Goal: Transaction & Acquisition: Purchase product/service

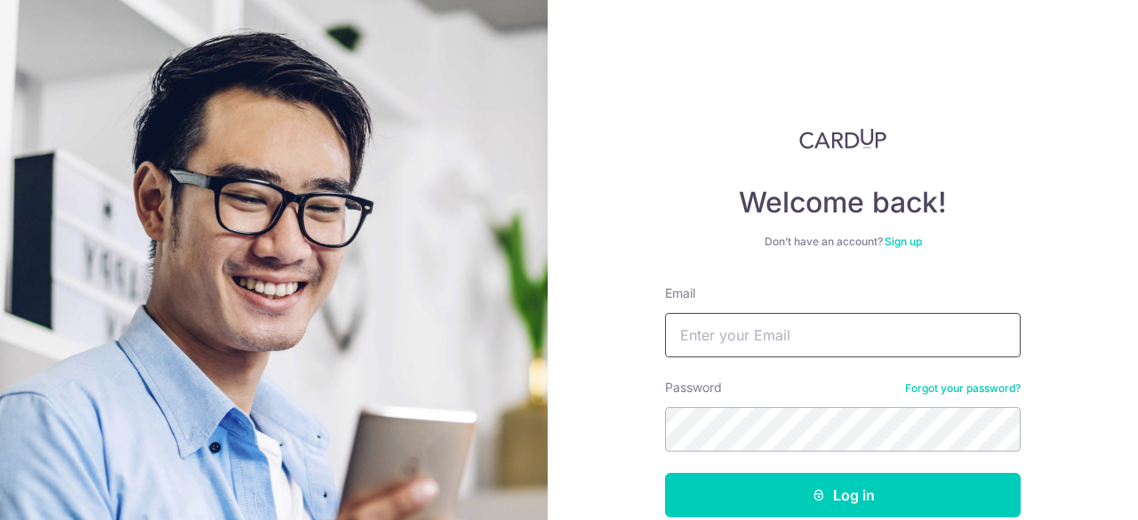
click at [809, 326] on input "Email" at bounding box center [843, 335] width 356 height 44
type input "[EMAIL_ADDRESS][DOMAIN_NAME]"
click at [665, 473] on button "Log in" at bounding box center [843, 495] width 356 height 44
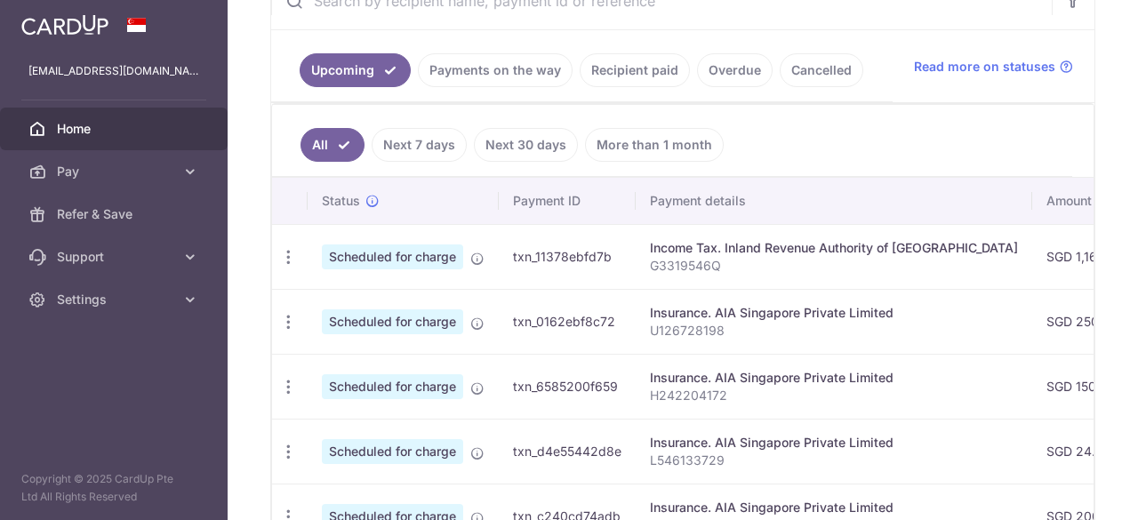
scroll to position [372, 0]
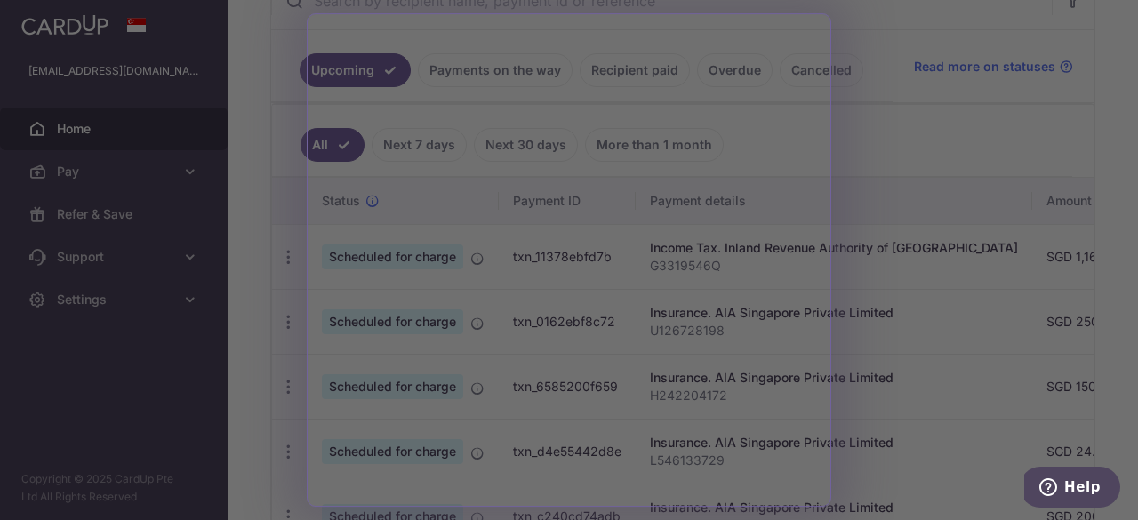
click at [887, 195] on div at bounding box center [575, 262] width 1150 height 525
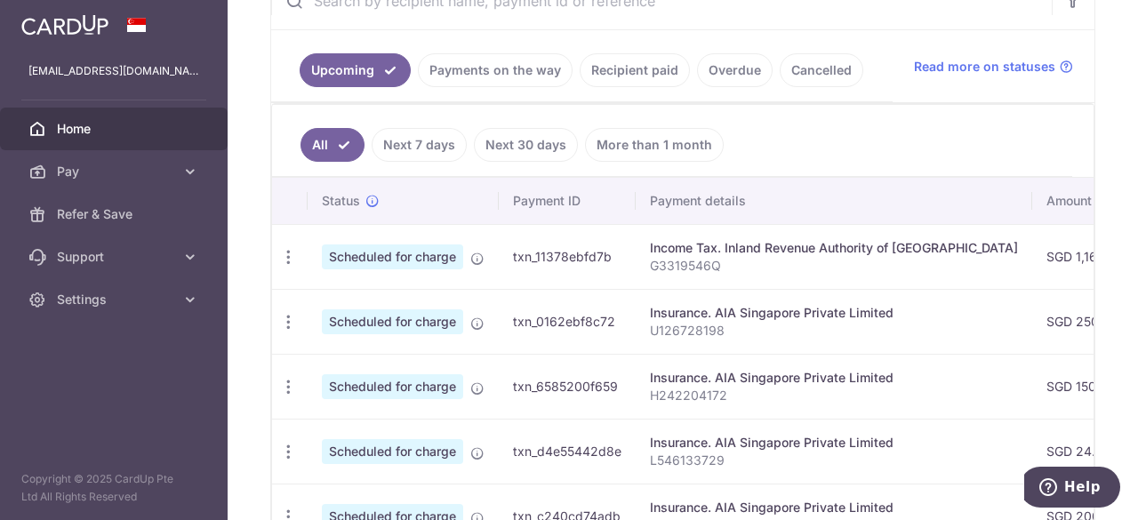
scroll to position [363, 0]
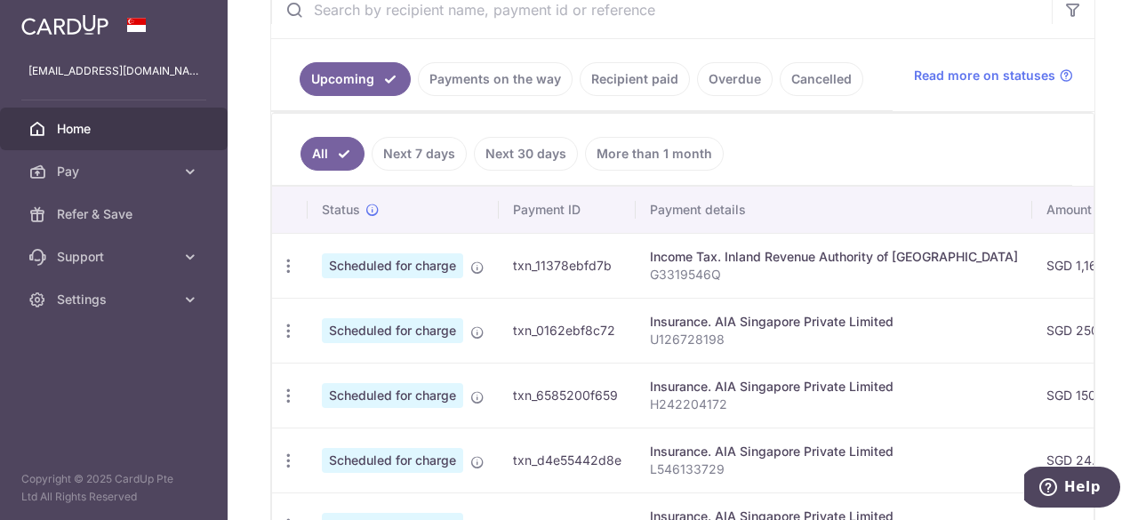
click at [619, 85] on link "Recipient paid" at bounding box center [635, 79] width 110 height 34
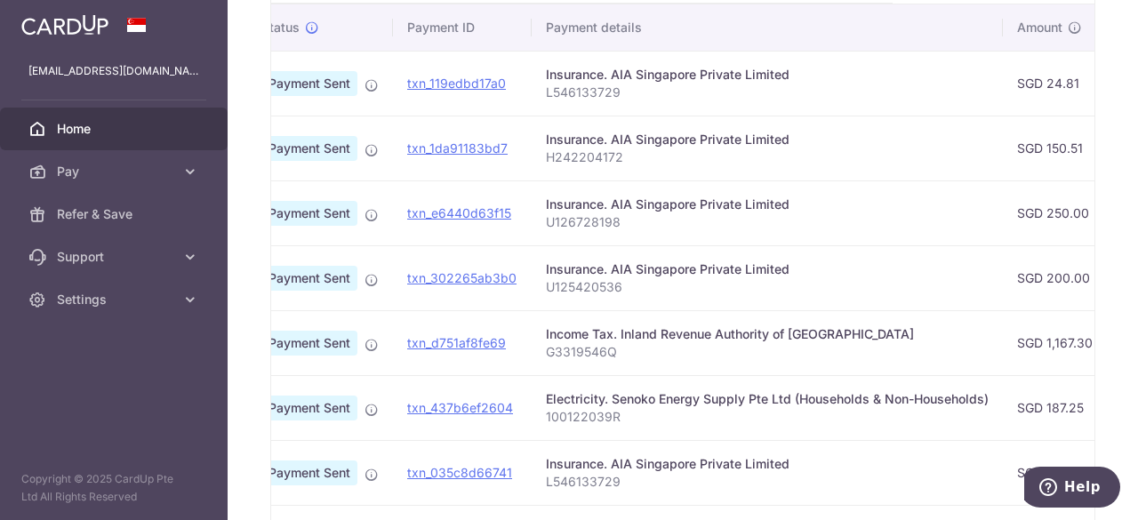
scroll to position [0, 0]
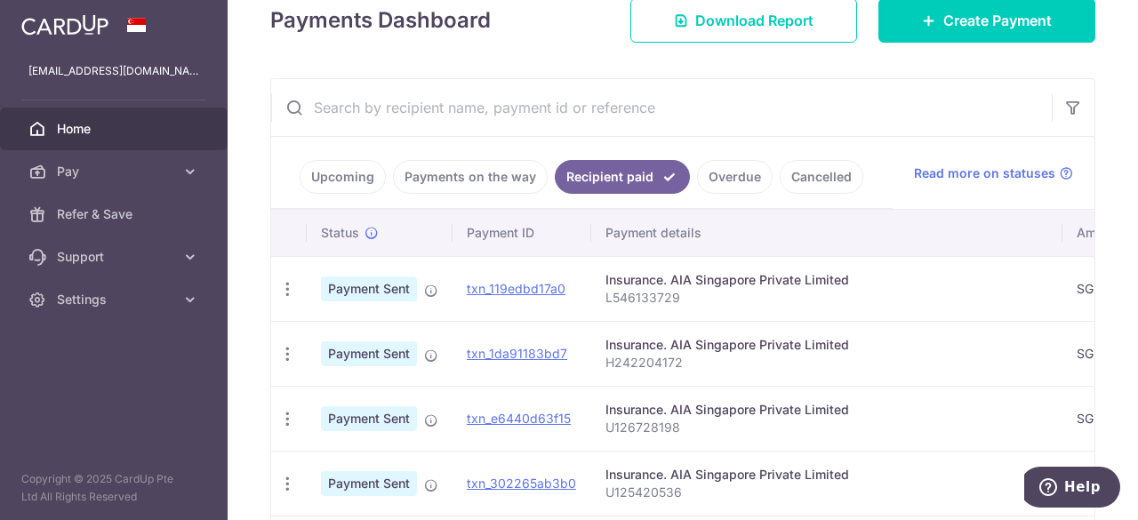
click at [343, 172] on link "Upcoming" at bounding box center [343, 177] width 86 height 34
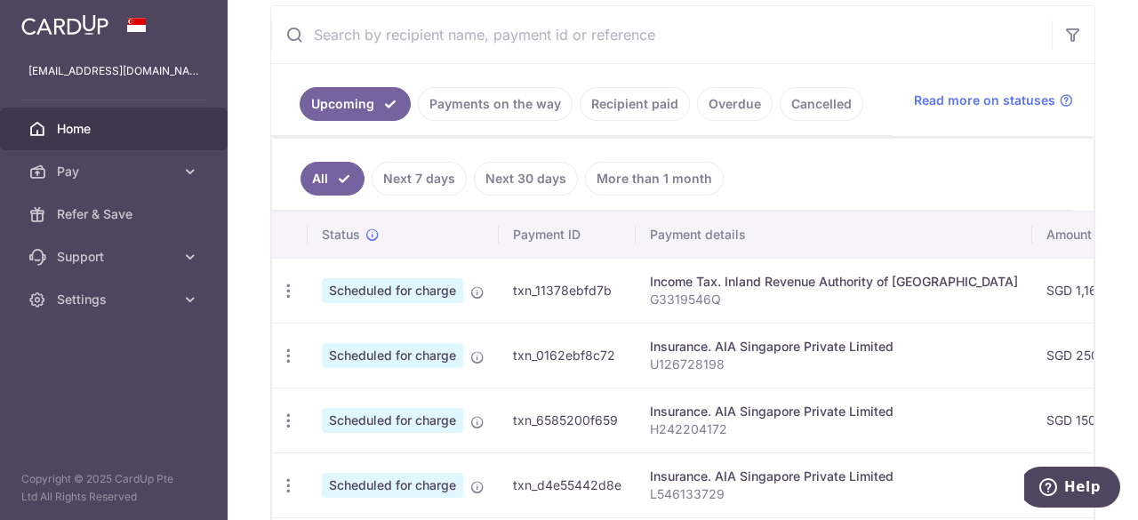
scroll to position [341, 0]
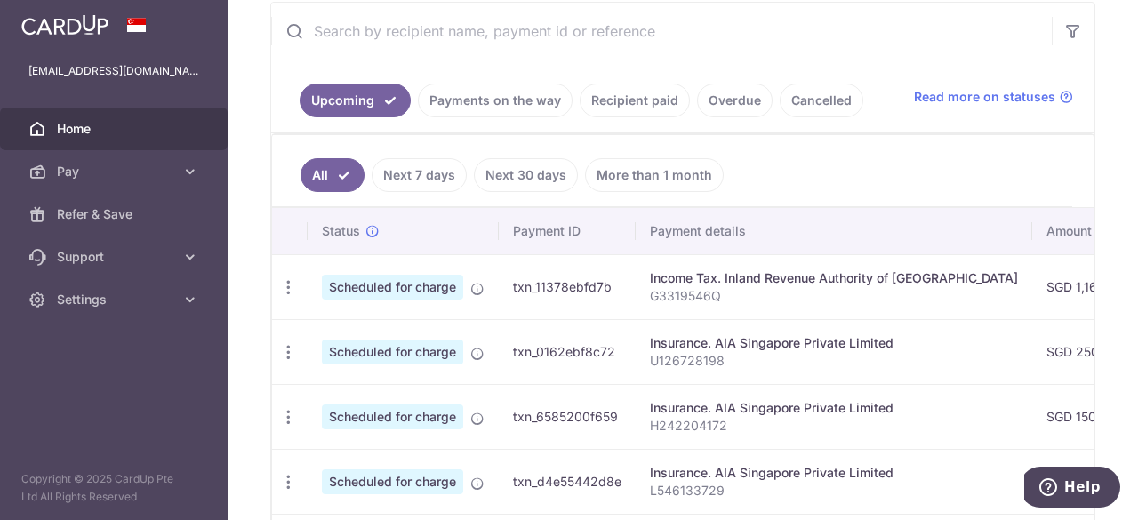
click at [639, 106] on link "Recipient paid" at bounding box center [635, 101] width 110 height 34
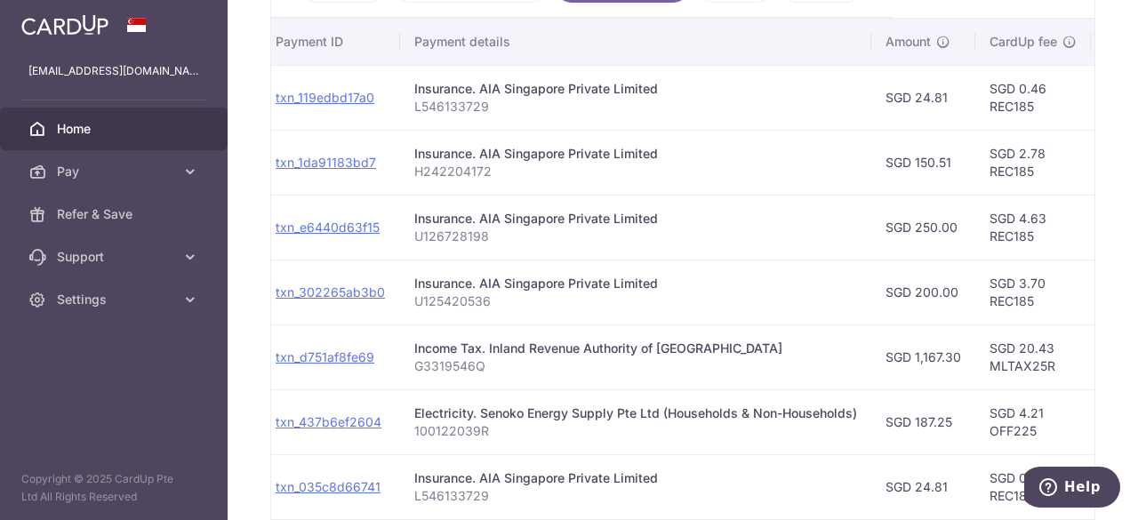
scroll to position [0, 184]
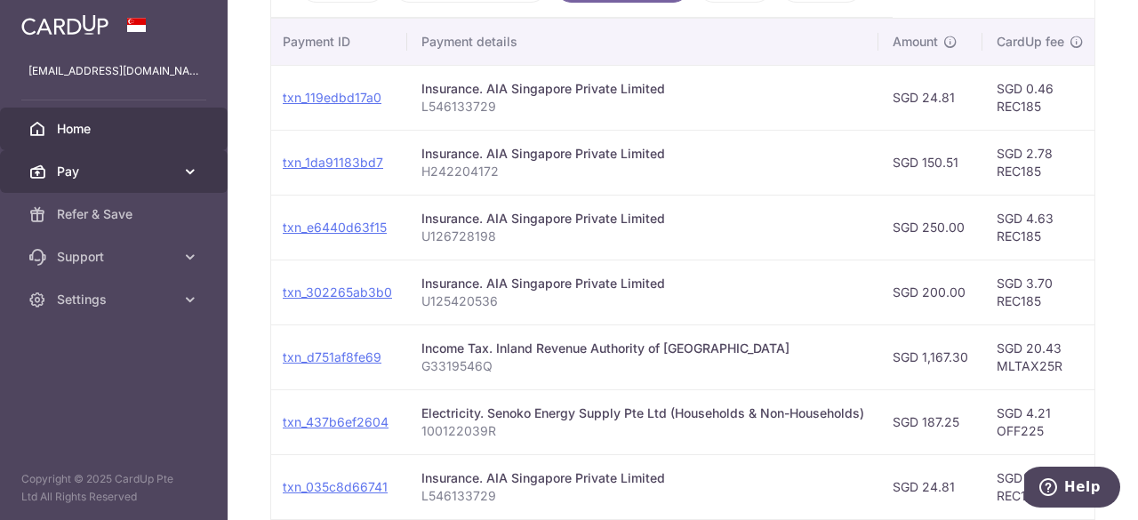
click at [112, 184] on link "Pay" at bounding box center [114, 171] width 228 height 43
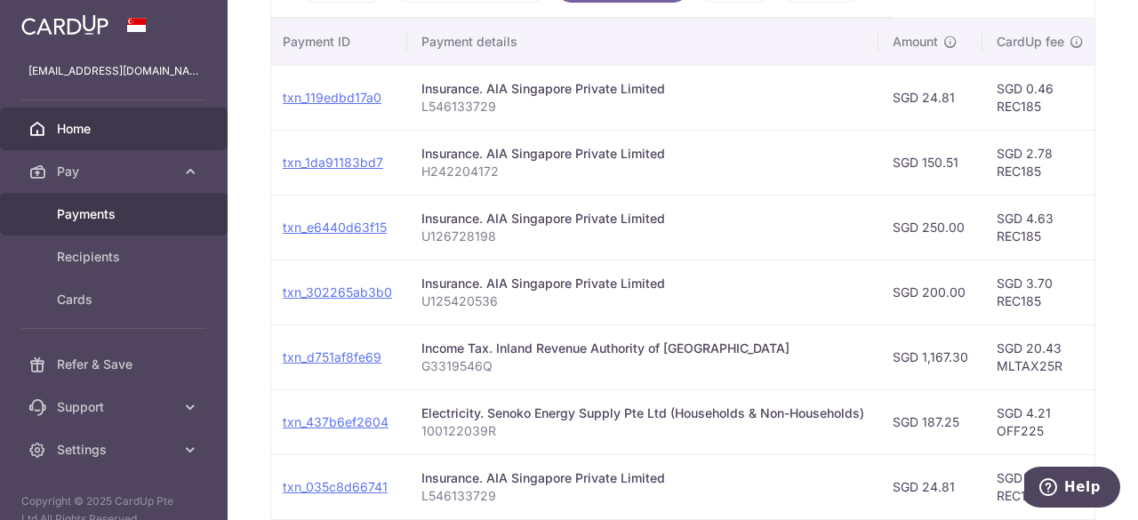
click at [103, 211] on span "Payments" at bounding box center [115, 214] width 117 height 18
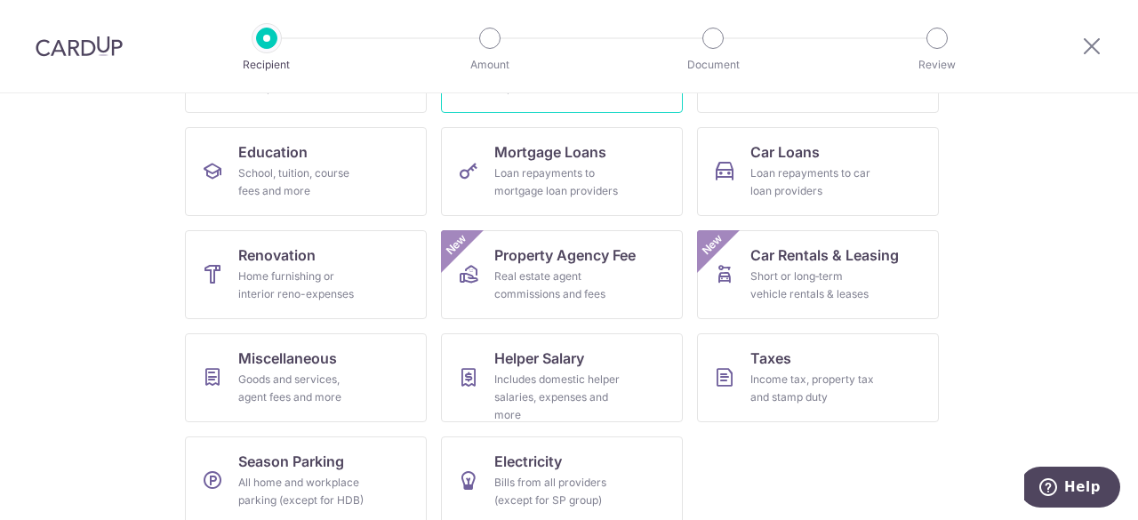
scroll to position [274, 0]
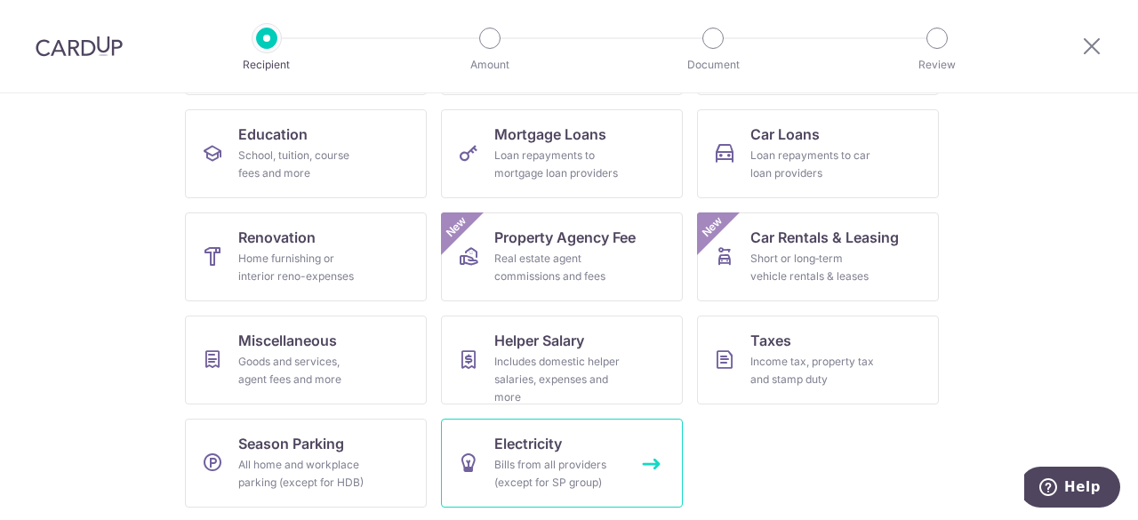
click at [546, 478] on div "Bills from all providers (except for SP group)" at bounding box center [558, 474] width 128 height 36
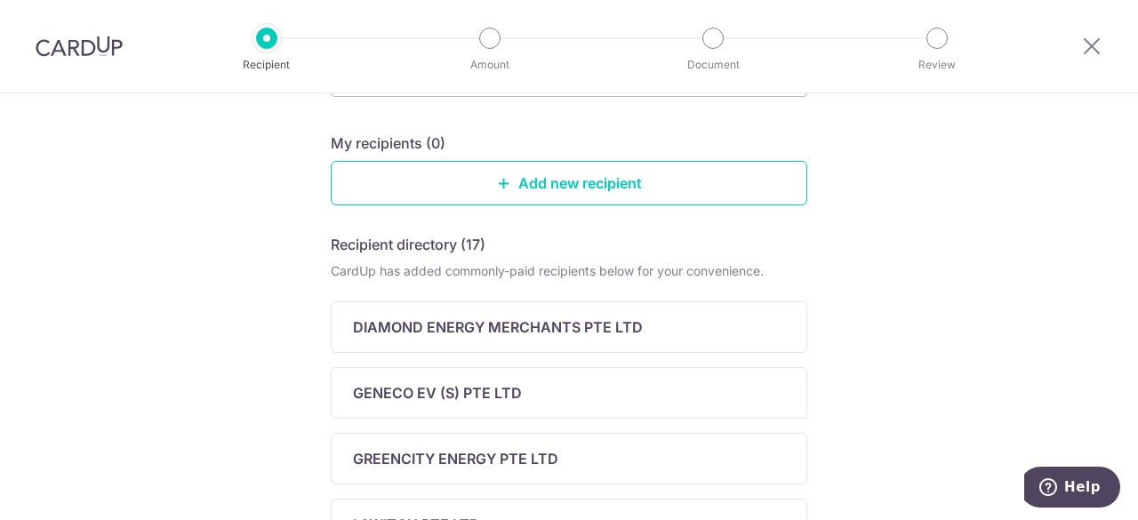
click at [496, 268] on div "CardUp has added commonly-paid recipients below for your convenience." at bounding box center [569, 271] width 477 height 18
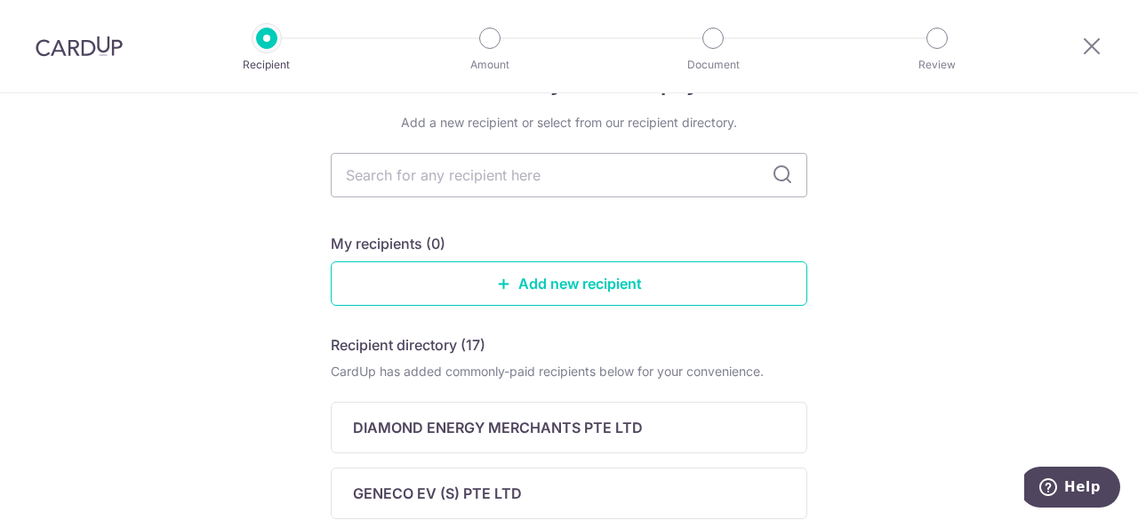
scroll to position [59, 0]
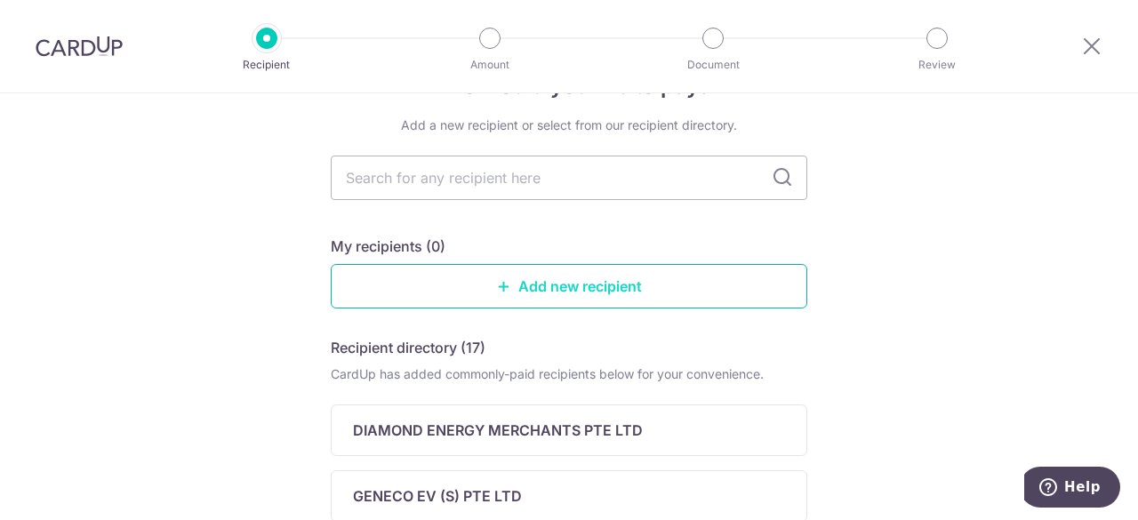
click at [498, 282] on icon at bounding box center [504, 286] width 14 height 14
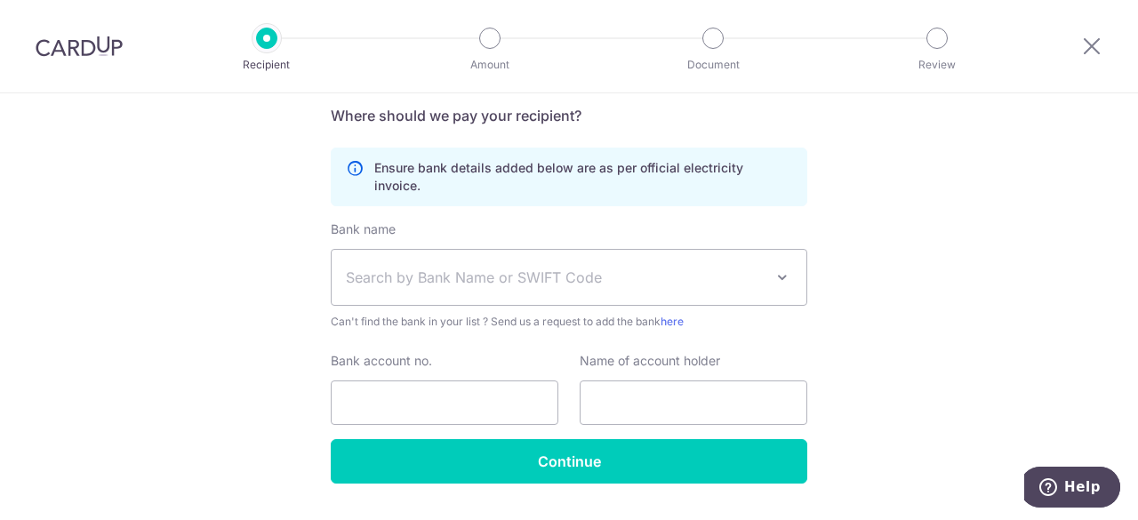
scroll to position [324, 0]
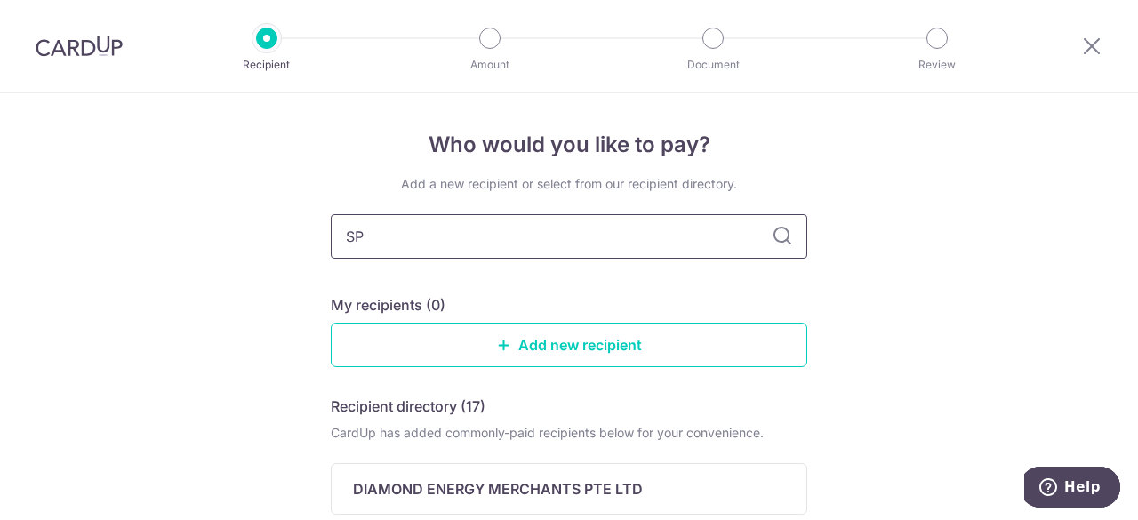
type input "SP"
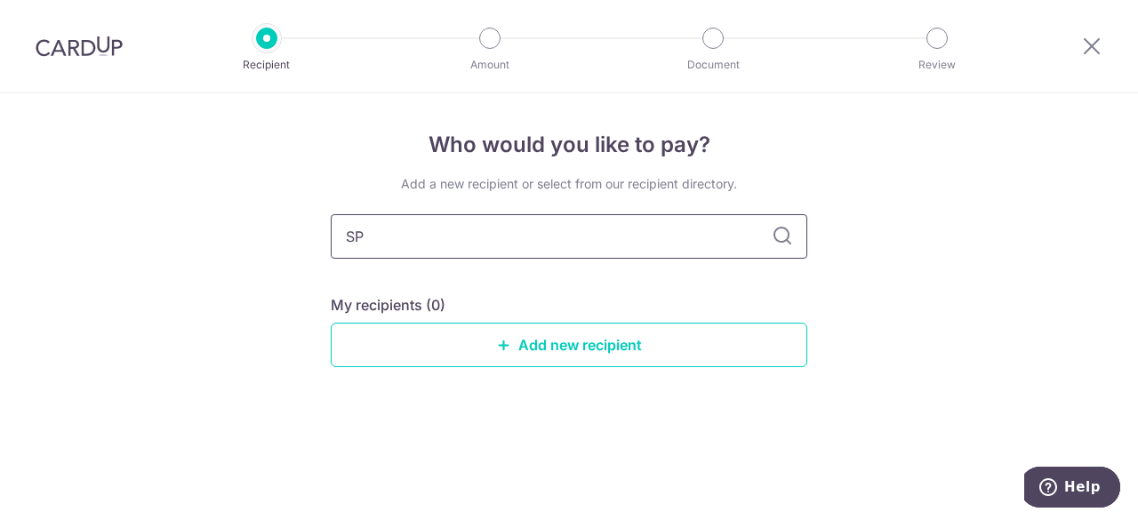
click at [544, 238] on input "SP" at bounding box center [569, 236] width 477 height 44
type input "Senoko"
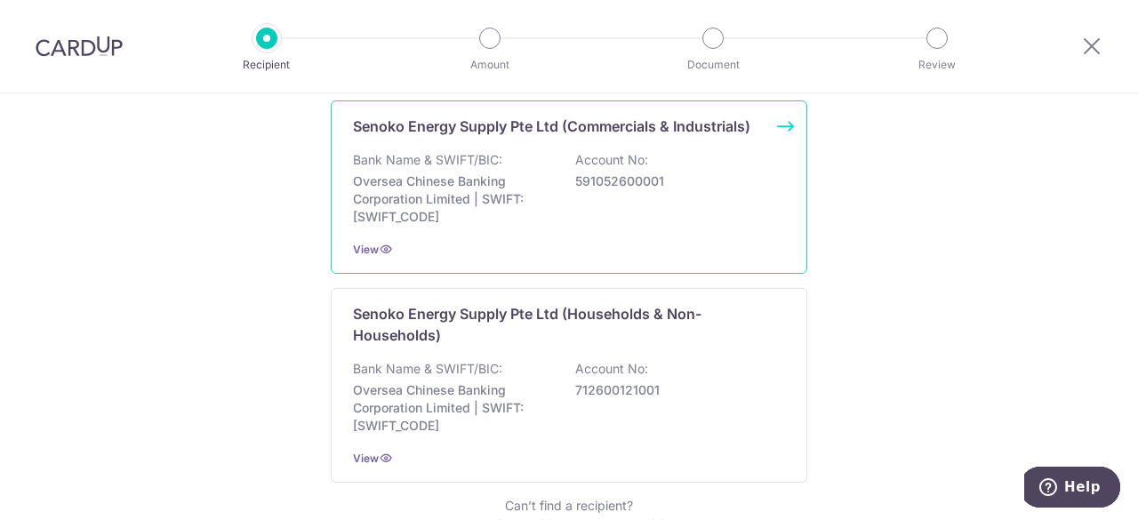
scroll to position [364, 0]
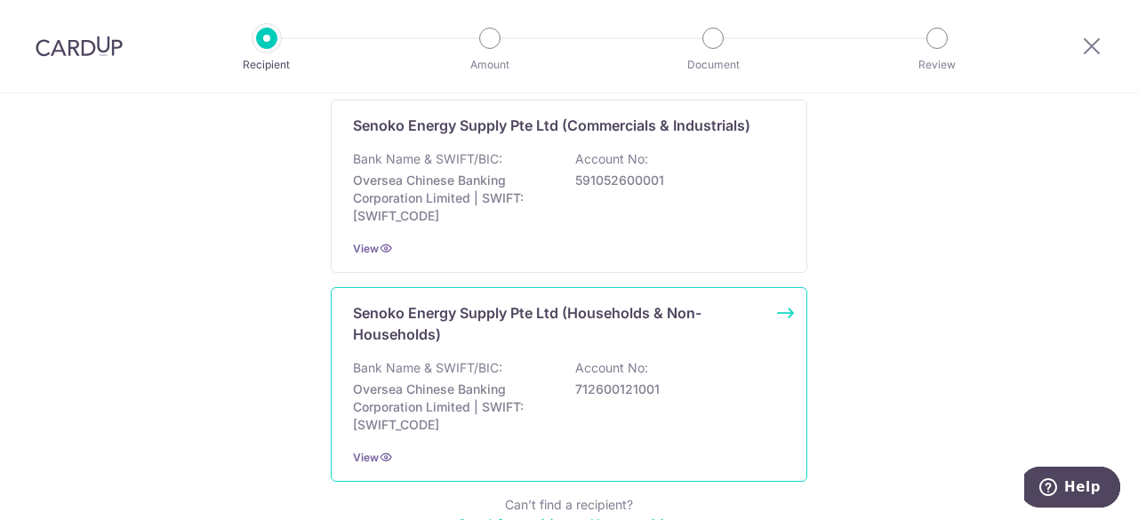
click at [627, 341] on p "Senoko Energy Supply Pte Ltd (Households & Non-Households)" at bounding box center [558, 323] width 411 height 43
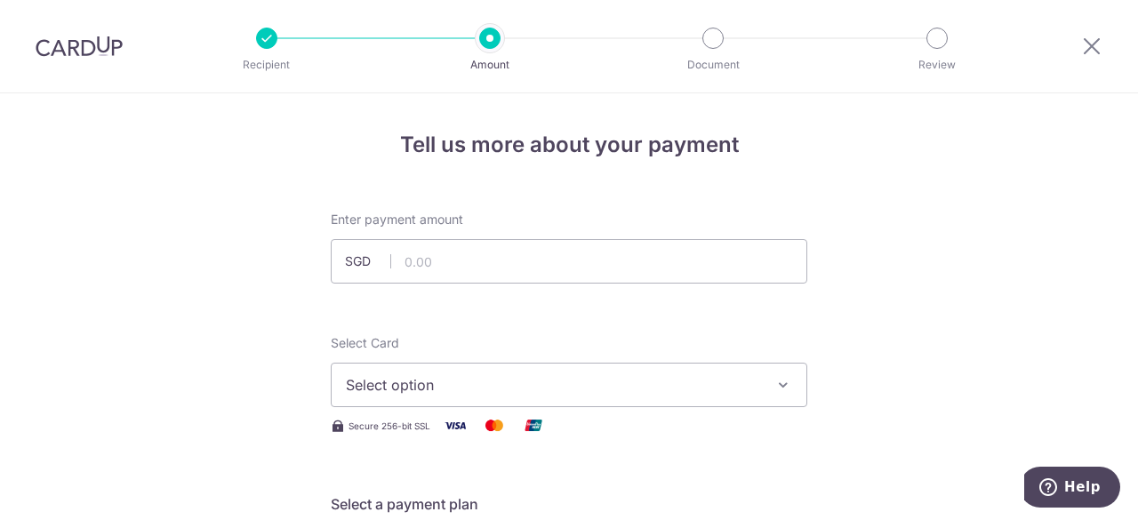
type input "100122039R"
type input "194.73"
click at [448, 386] on span "Select option" at bounding box center [553, 384] width 414 height 21
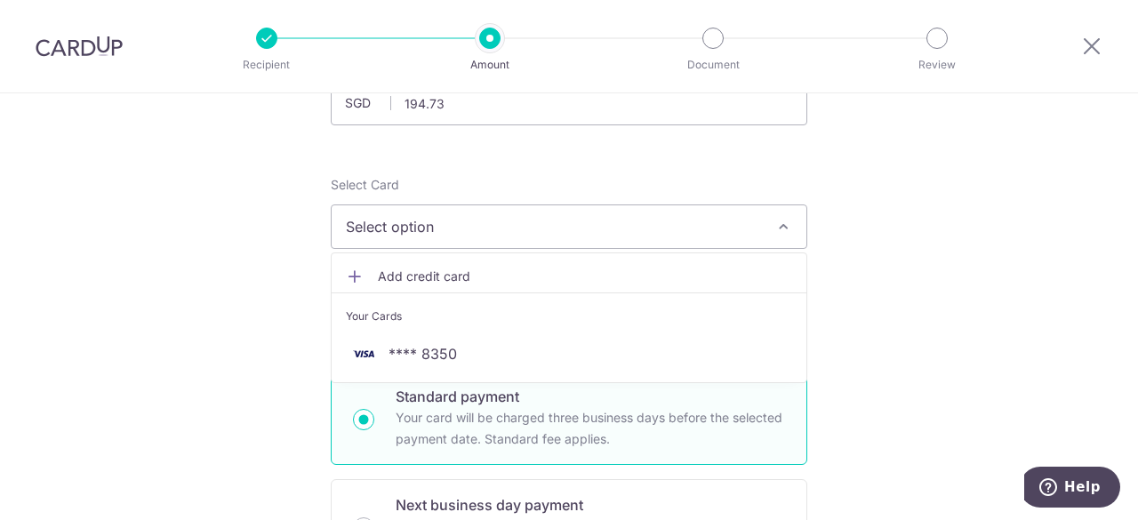
scroll to position [163, 0]
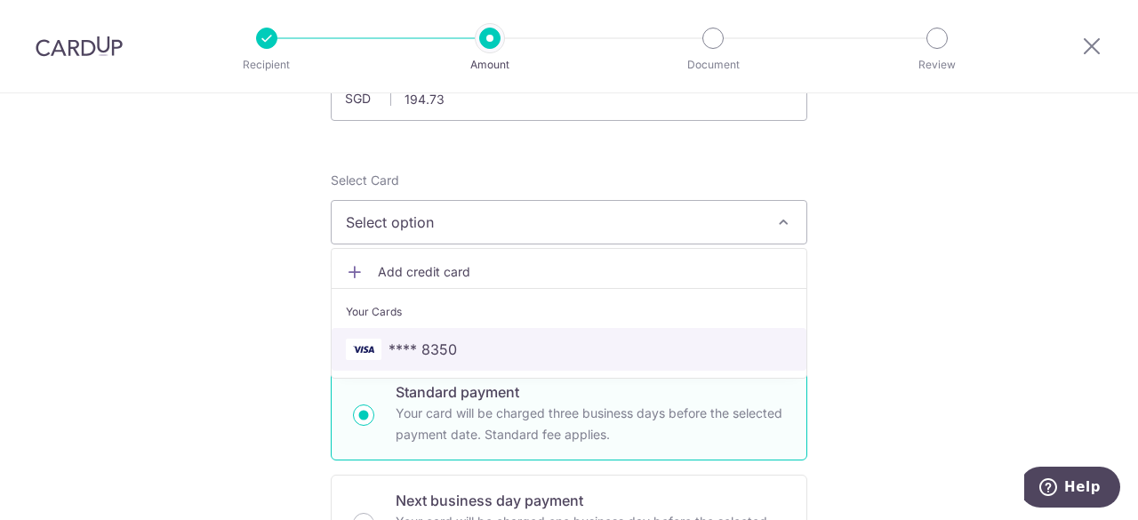
click at [420, 334] on link "**** 8350" at bounding box center [569, 349] width 475 height 43
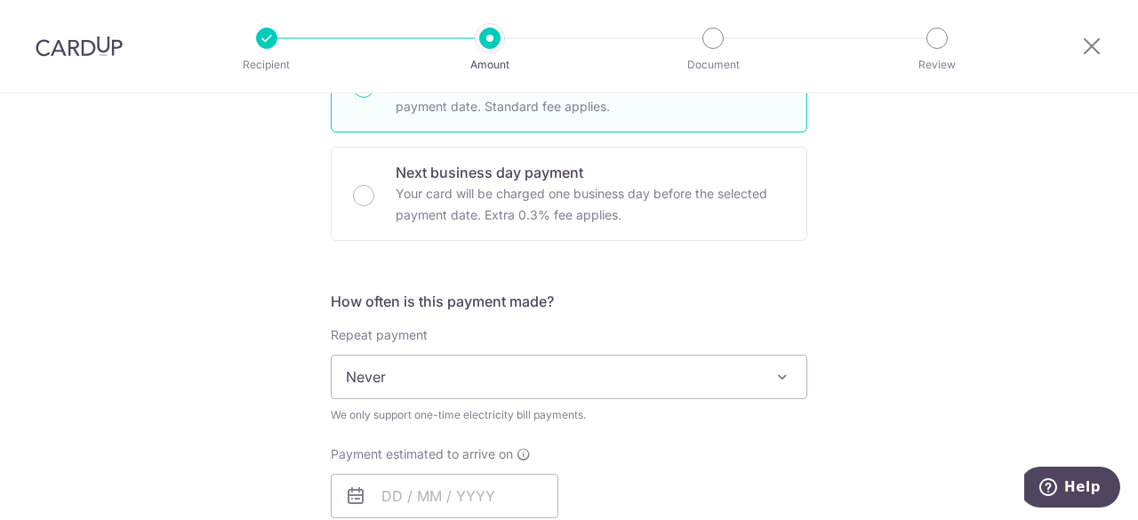
scroll to position [505, 0]
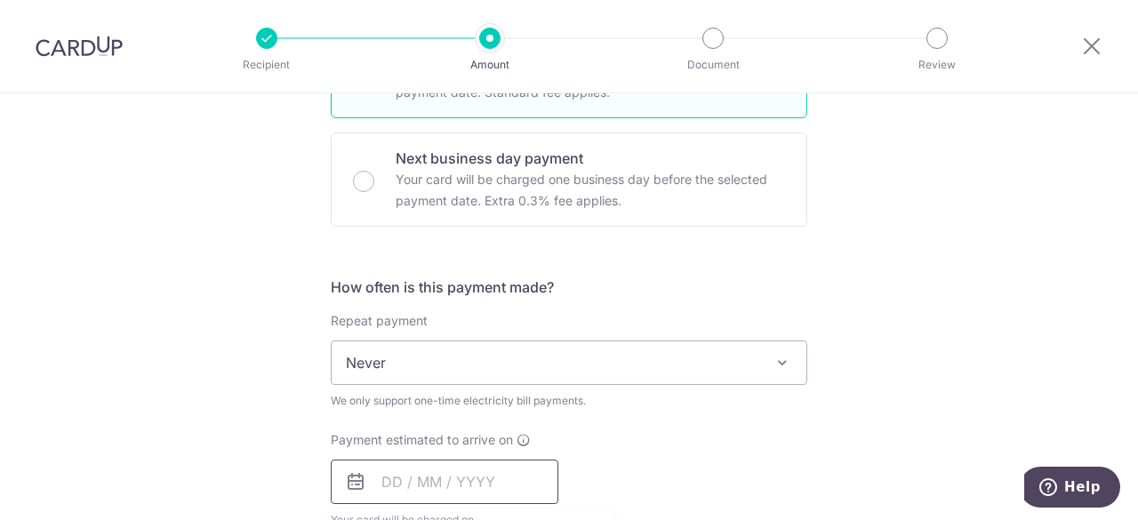
click at [410, 472] on input "text" at bounding box center [445, 482] width 228 height 44
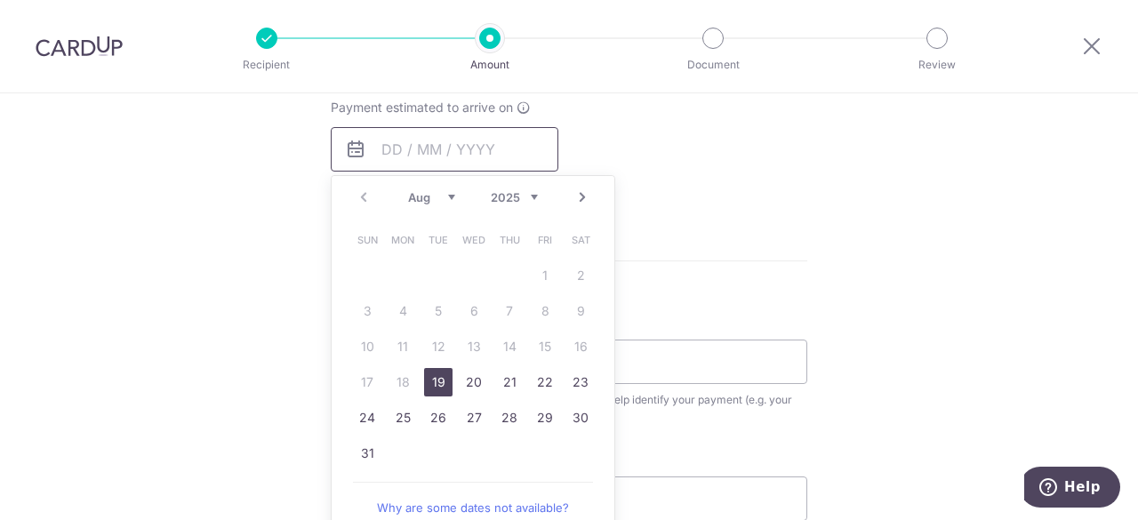
scroll to position [855, 0]
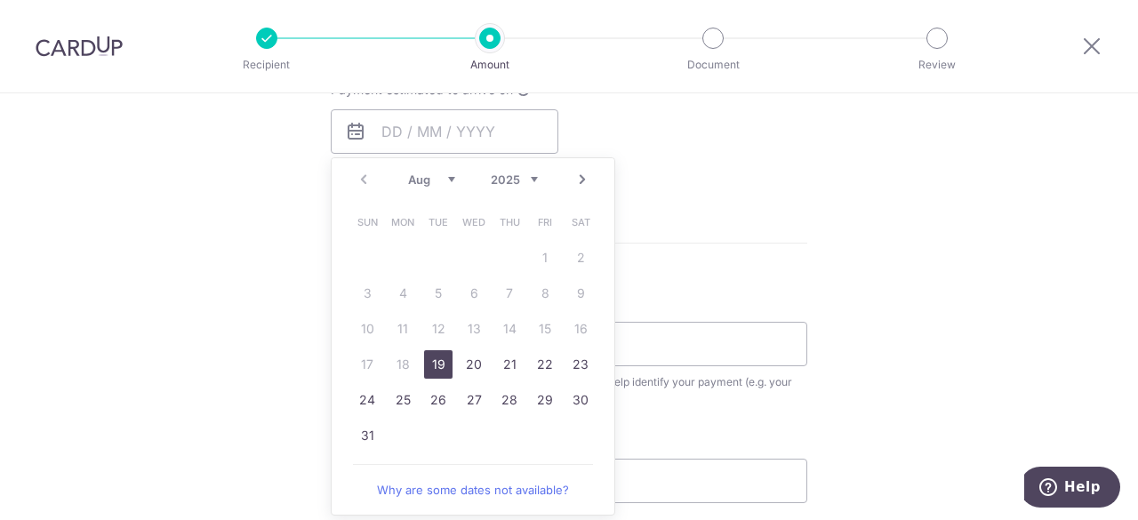
click at [429, 357] on link "19" at bounding box center [438, 364] width 28 height 28
type input "[DATE]"
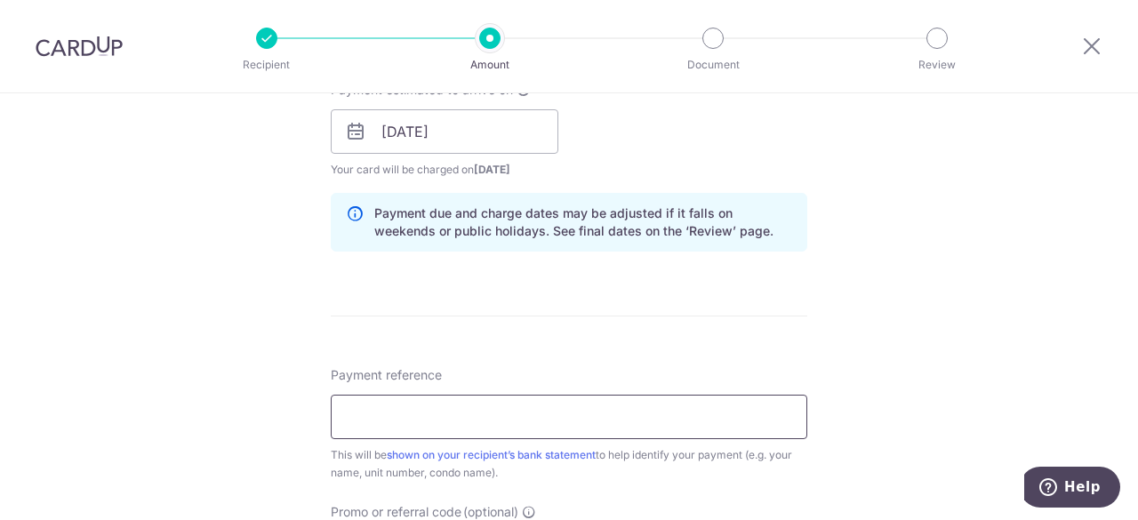
click at [466, 422] on input "Payment reference" at bounding box center [569, 417] width 477 height 44
paste input "100122039R"
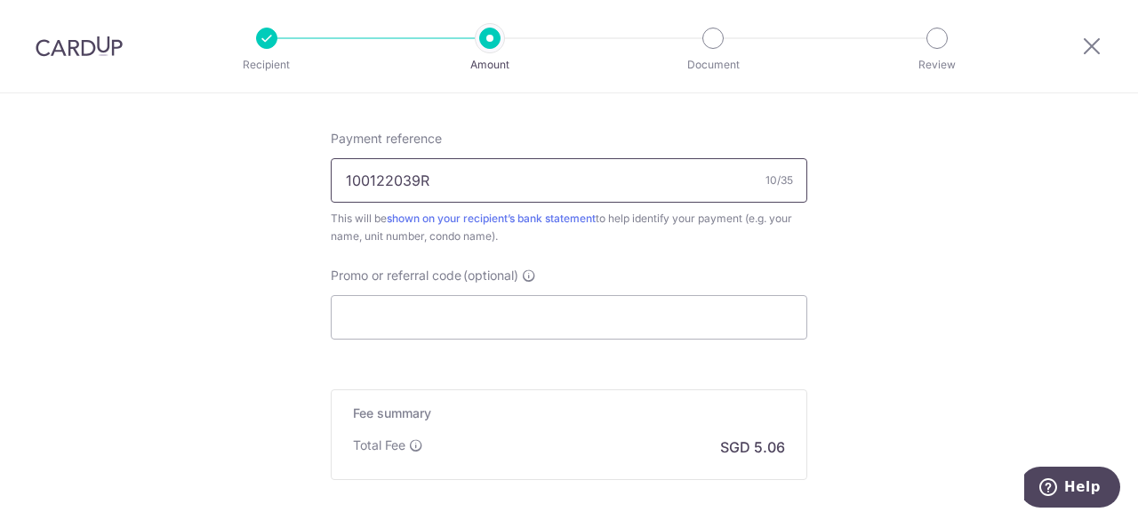
scroll to position [1246, 0]
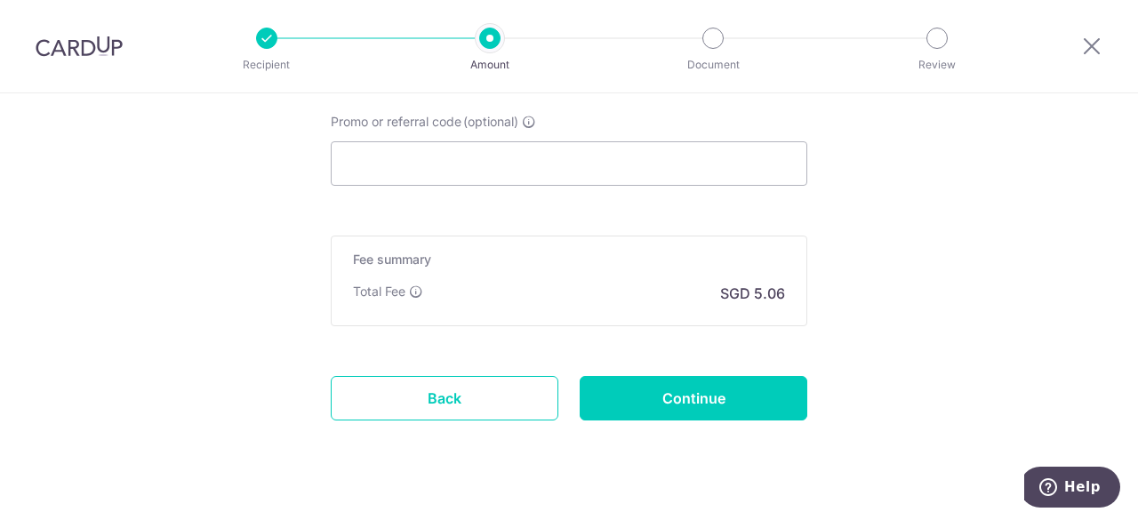
type input "100122039R"
click at [466, 166] on input "Promo or referral code (optional)" at bounding box center [569, 163] width 477 height 44
paste input "OFF225"
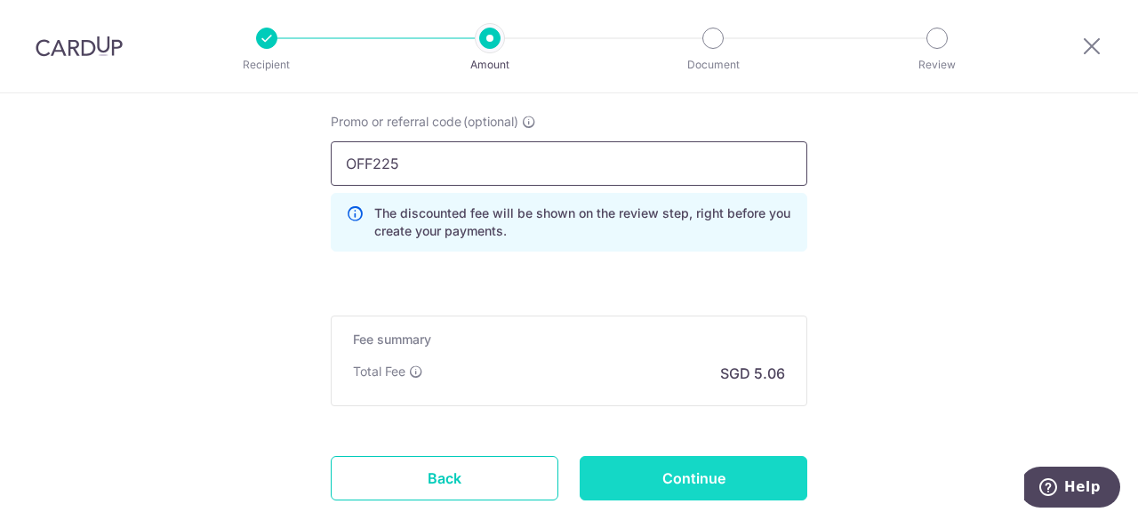
type input "OFF225"
click at [706, 485] on input "Continue" at bounding box center [694, 478] width 228 height 44
type input "Create Schedule"
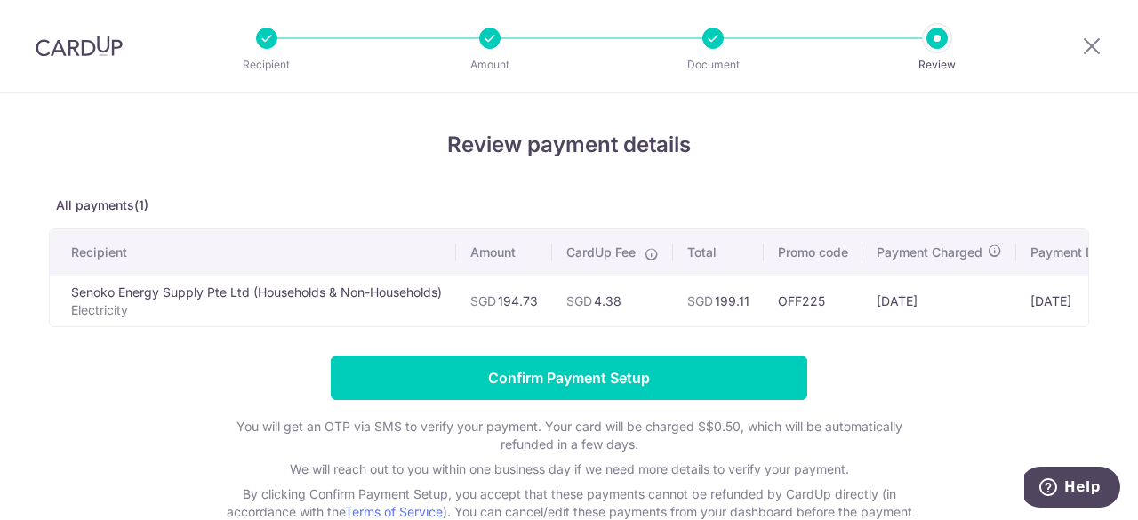
scroll to position [0, 162]
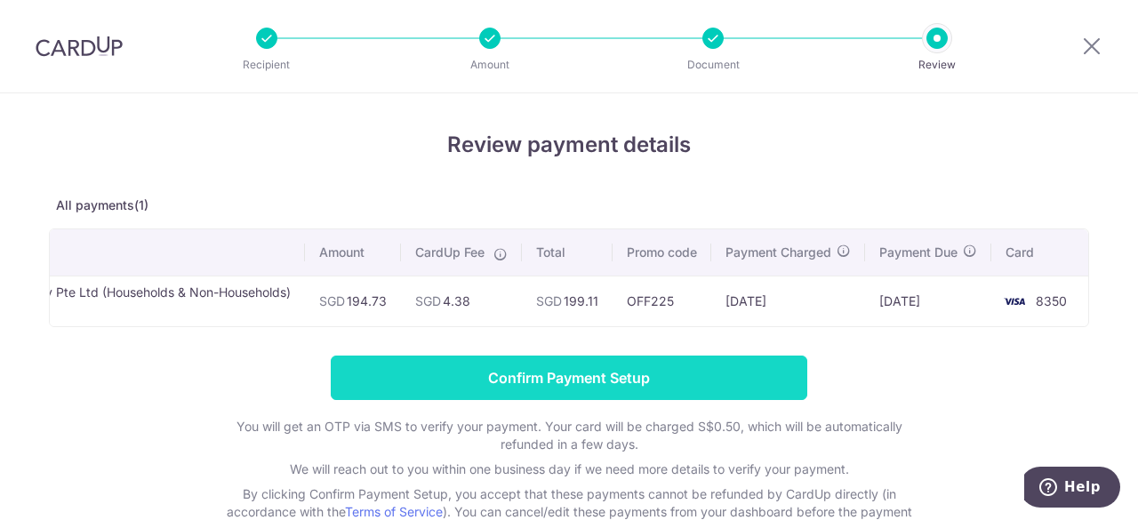
click at [603, 381] on input "Confirm Payment Setup" at bounding box center [569, 378] width 477 height 44
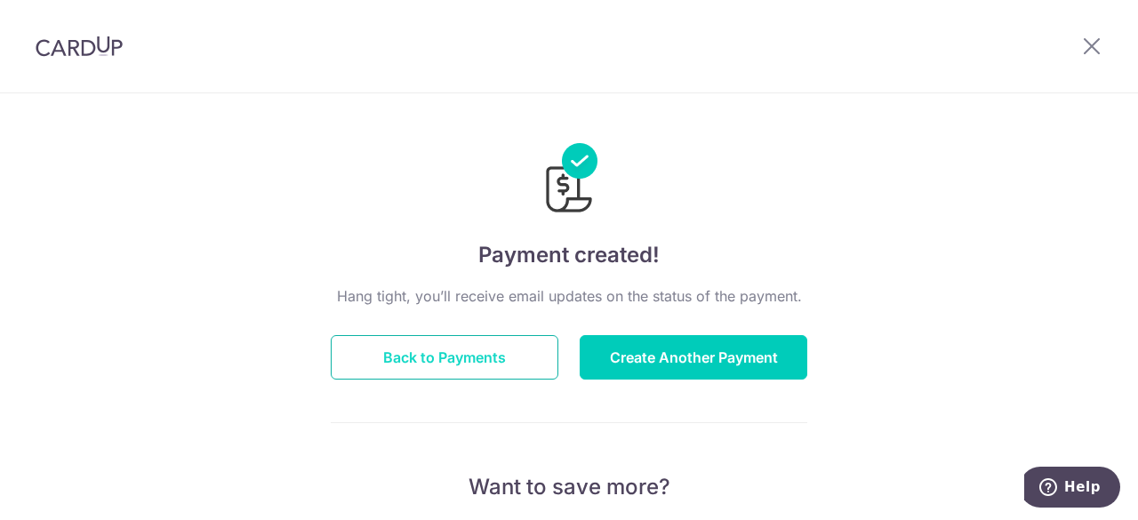
click at [440, 349] on button "Back to Payments" at bounding box center [445, 357] width 228 height 44
